Goal: Find specific page/section: Find specific page/section

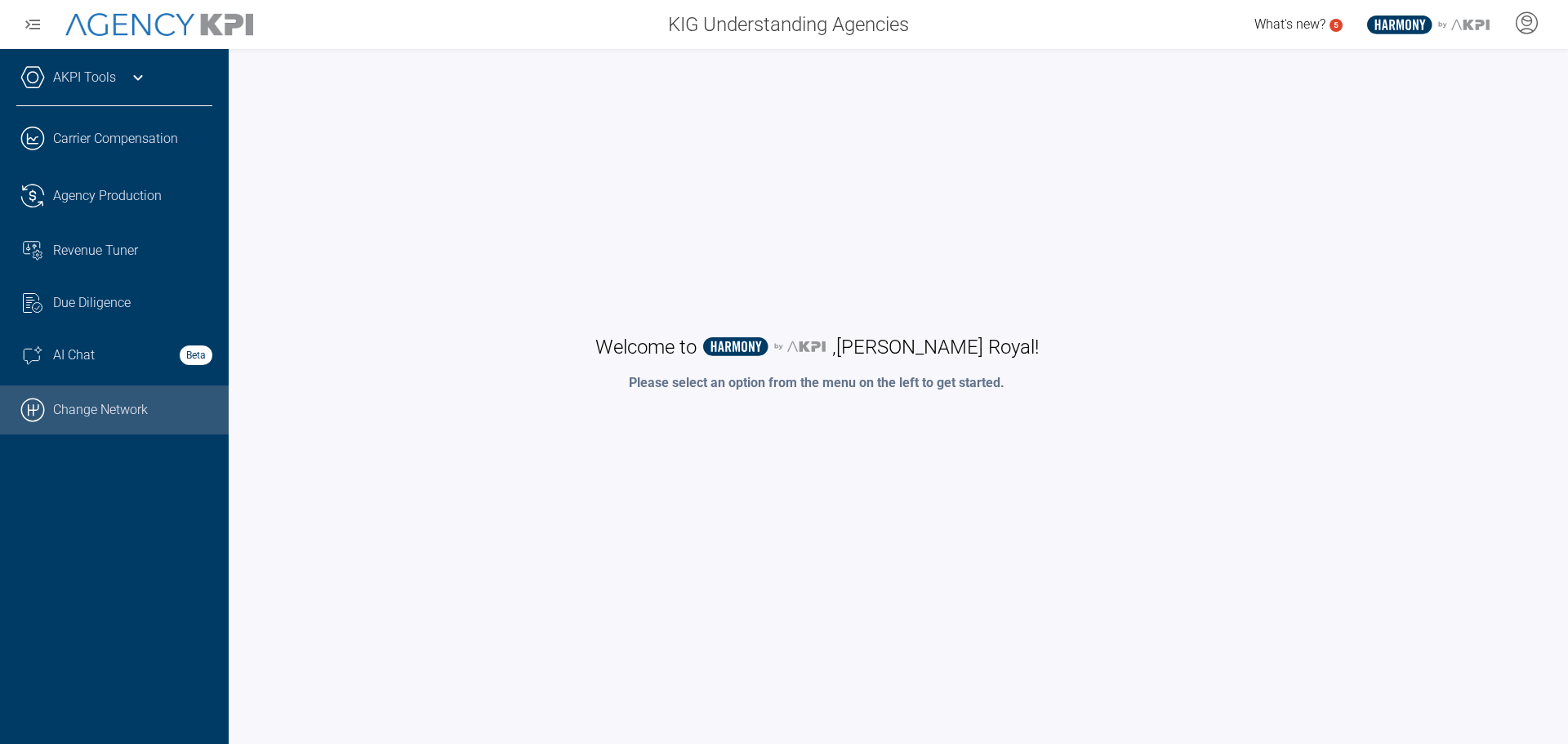
click at [133, 416] on link ".cls-1{fill:none;stroke:#000;stroke-linecap:round;stroke-linejoin:round;stroke-…" at bounding box center [114, 410] width 229 height 49
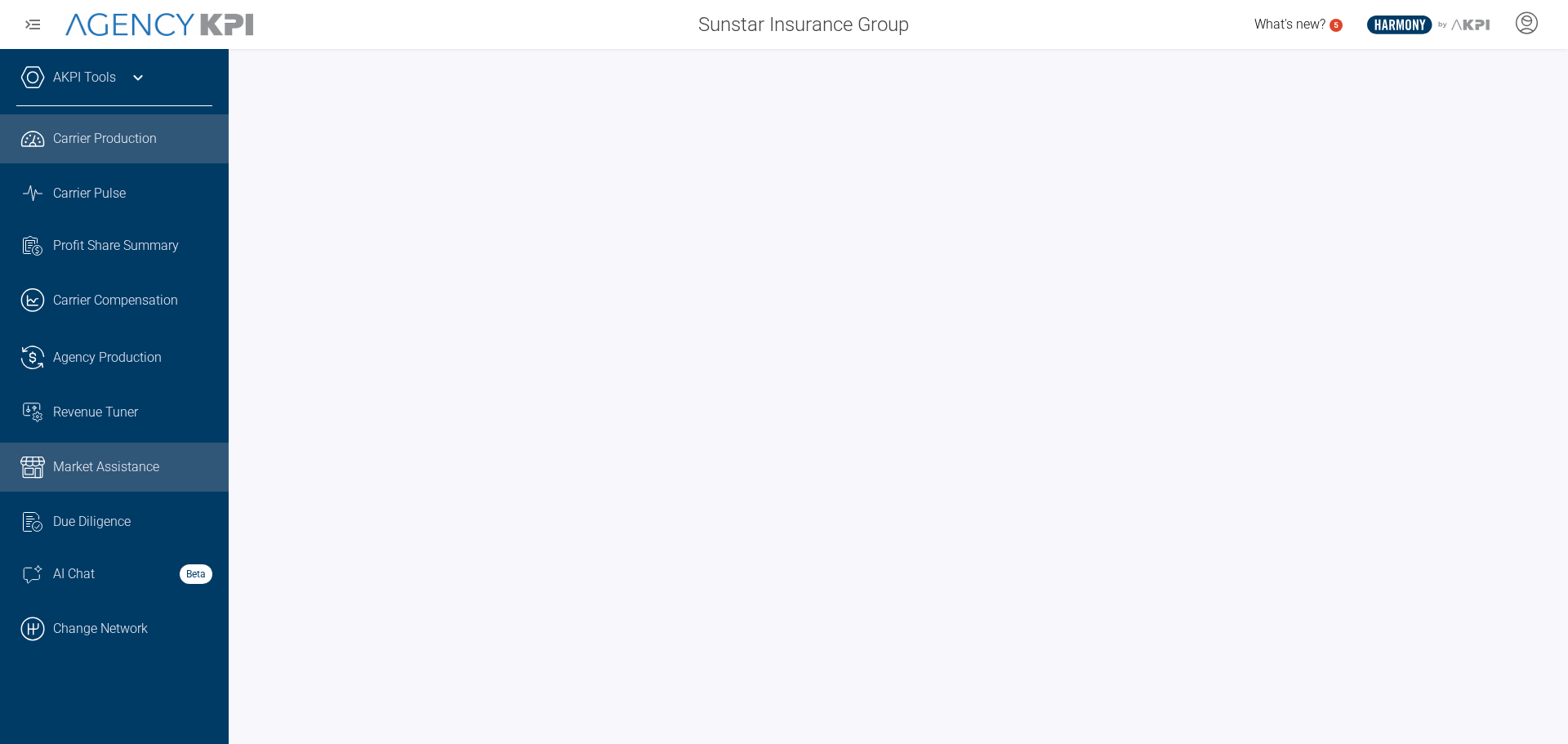
click at [136, 464] on span "Market Assistance" at bounding box center [106, 466] width 106 height 19
click at [89, 77] on link "AKPI Tools" at bounding box center [84, 77] width 63 height 19
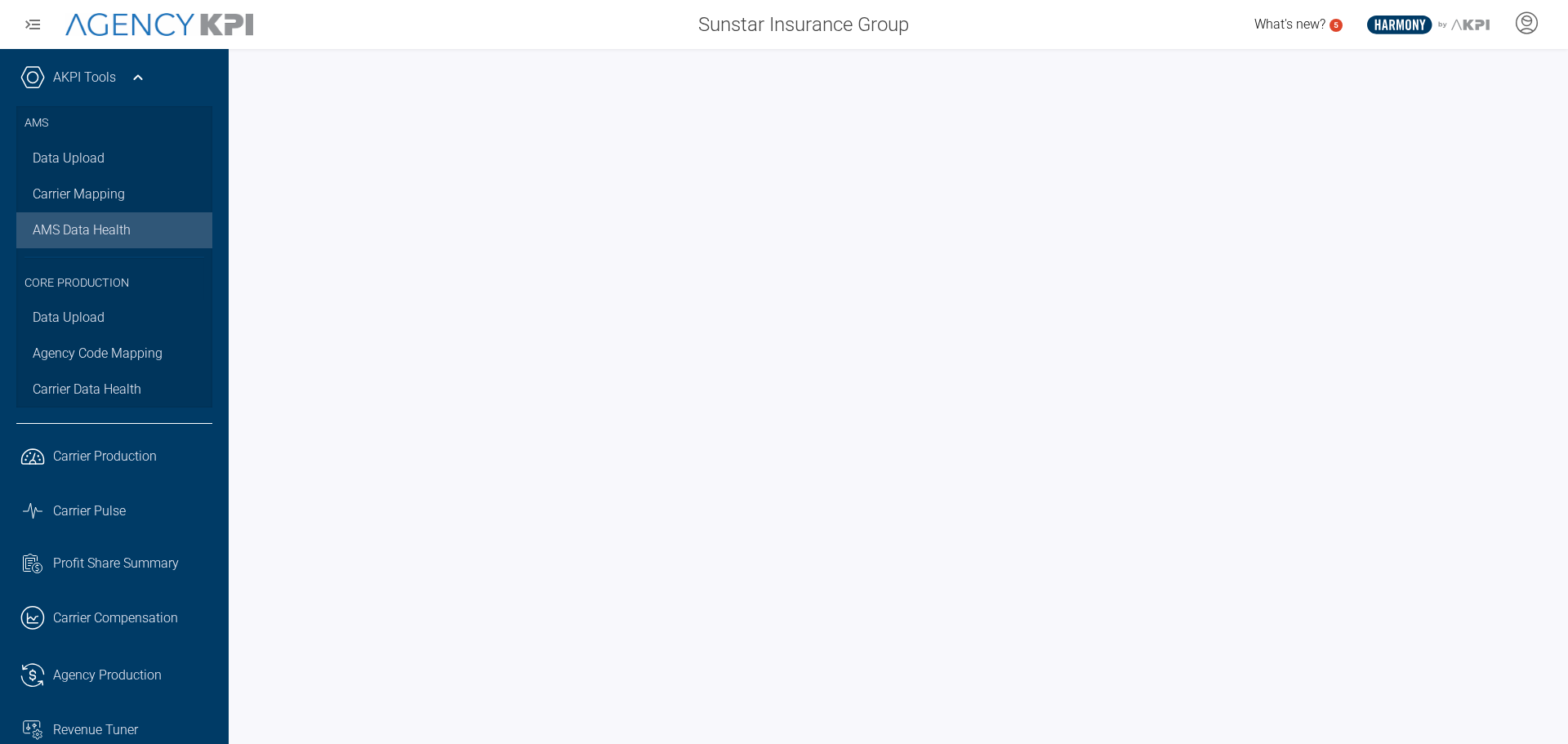
click at [108, 224] on span "AMS Data Health" at bounding box center [82, 229] width 98 height 19
